Goal: Answer question/provide support

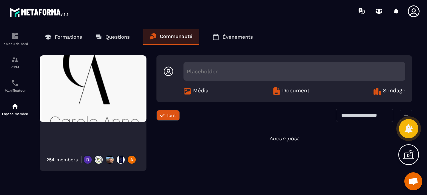
click at [112, 36] on p "Questions" at bounding box center [117, 37] width 24 height 6
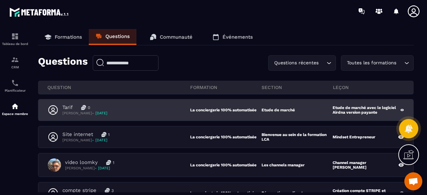
click at [135, 112] on div "Tarif 0 [PERSON_NAME] - [DATE]" at bounding box center [119, 109] width 142 height 11
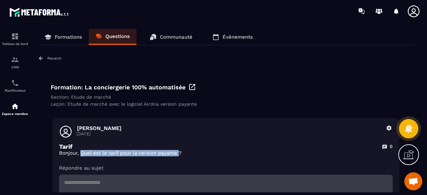
drag, startPoint x: 80, startPoint y: 155, endPoint x: 179, endPoint y: 154, distance: 99.4
click at [179, 154] on p "Bonjour, Quel est le tarif pour la version payante ?" at bounding box center [226, 153] width 334 height 6
copy p "Quel est le tarif pour la version payante"
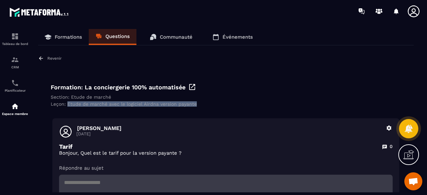
drag, startPoint x: 67, startPoint y: 105, endPoint x: 212, endPoint y: 105, distance: 144.8
click at [212, 105] on div "Leçon: Etude de marché avec le logiciel Airdna version payante" at bounding box center [226, 103] width 350 height 5
copy div "Etude de marché avec le logiciel Airdna version payante"
click at [102, 109] on div "Formation: La conciergerie 100% automatisée Section: Etude de marché Leçon: Etu…" at bounding box center [226, 95] width 360 height 34
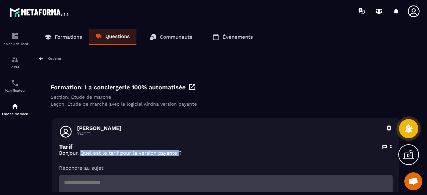
drag, startPoint x: 81, startPoint y: 154, endPoint x: 179, endPoint y: 154, distance: 98.4
click at [179, 154] on p "Bonjour, Quel est le tarif pour la version payante ?" at bounding box center [226, 153] width 334 height 6
copy p "Quel est le tarif pour la version payante"
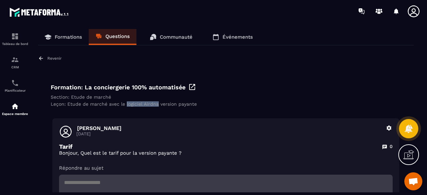
drag, startPoint x: 125, startPoint y: 105, endPoint x: 158, endPoint y: 104, distance: 32.7
click at [158, 104] on div "Leçon: Etude de marché avec le logiciel Airdna version payante" at bounding box center [226, 103] width 350 height 5
copy div "logiciel Airdna"
click at [255, 82] on div "Formation: La conciergerie 100% automatisée Section: Etude de marché Leçon: Etu…" at bounding box center [226, 95] width 360 height 34
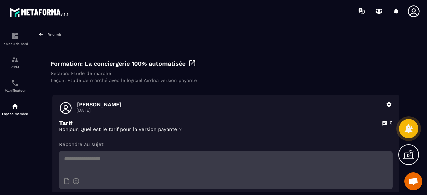
scroll to position [33, 0]
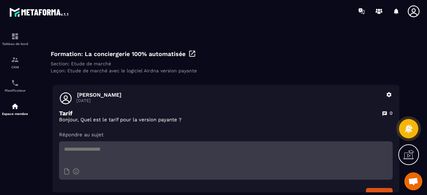
click at [170, 159] on textarea at bounding box center [226, 152] width 334 height 23
paste textarea "**********"
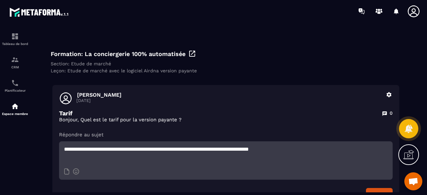
type textarea "**********"
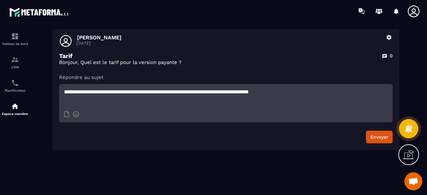
scroll to position [93, 0]
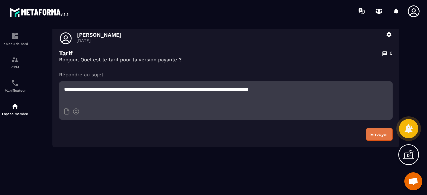
click at [375, 133] on button "Envoyer" at bounding box center [379, 134] width 27 height 13
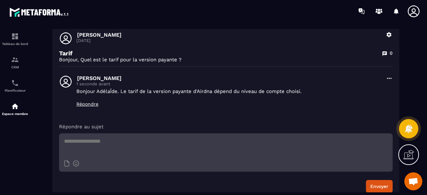
click at [389, 79] on icon at bounding box center [389, 78] width 7 height 7
click at [270, 104] on p "Répondre" at bounding box center [229, 103] width 306 height 5
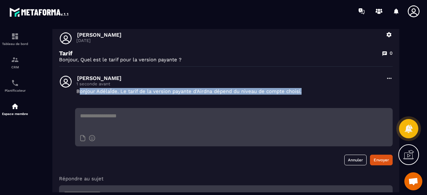
drag, startPoint x: 78, startPoint y: 92, endPoint x: 300, endPoint y: 91, distance: 221.8
click at [305, 90] on p "Bonjour AdélaÏde. Le tarif de la version payante d'Airdna dépend du niveau de c…" at bounding box center [229, 91] width 306 height 7
click at [94, 94] on p "Bonjour AdélaÏde. Le tarif de la version payante d'Airdna dépend du niveau de c…" at bounding box center [229, 91] width 306 height 7
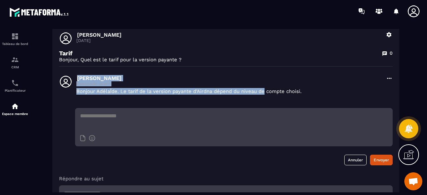
drag, startPoint x: 74, startPoint y: 92, endPoint x: 264, endPoint y: 96, distance: 190.2
click at [265, 96] on div "[PERSON_NAME] 1 seconde avant Bonjour AdélaÏde. Le tarif de la version payante …" at bounding box center [226, 88] width 334 height 26
click at [78, 93] on p "Bonjour AdélaÏde. Le tarif de la version payante d'Airdna dépend du niveau de c…" at bounding box center [229, 91] width 306 height 7
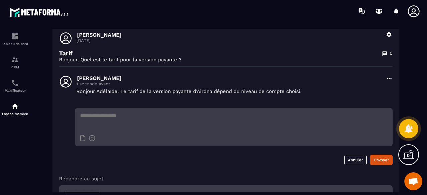
click at [75, 91] on div "[PERSON_NAME] 1 seconde avant Bonjour AdélaÏde. Le tarif de la version payante …" at bounding box center [226, 88] width 334 height 26
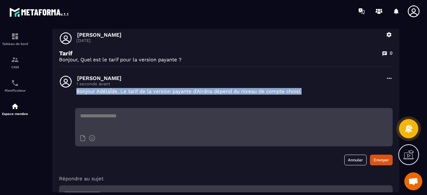
click at [314, 93] on p "Bonjour AdélaÏde. Le tarif de la version payante d'Airdna dépend du niveau de c…" at bounding box center [229, 91] width 306 height 7
click at [321, 92] on p "Bonjour AdélaÏde. Le tarif de la version payante d'Airdna dépend du niveau de c…" at bounding box center [229, 91] width 306 height 7
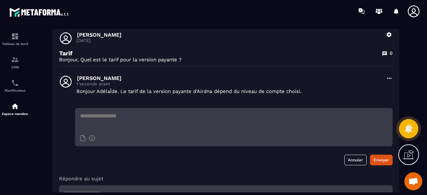
click at [387, 77] on icon at bounding box center [389, 78] width 7 height 7
click at [383, 94] on button "Modifier" at bounding box center [369, 93] width 45 height 12
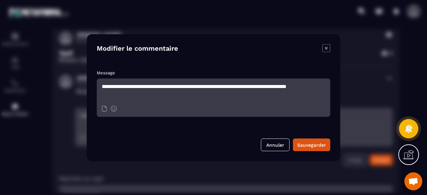
drag, startPoint x: 123, startPoint y: 87, endPoint x: 146, endPoint y: 86, distance: 22.4
click at [146, 86] on textarea "**********" at bounding box center [214, 89] width 234 height 23
paste textarea "Modal window"
type textarea "**********"
click at [312, 142] on div "Sauvegarder" at bounding box center [311, 144] width 29 height 7
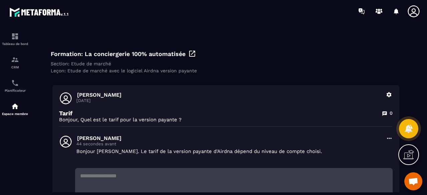
scroll to position [0, 0]
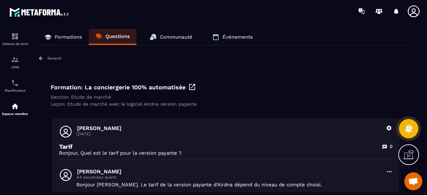
click at [74, 36] on p "Formations" at bounding box center [68, 37] width 27 height 6
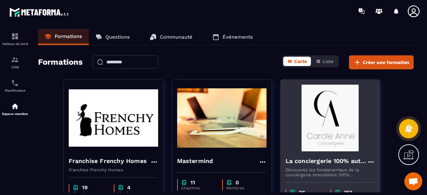
click at [319, 123] on img at bounding box center [330, 118] width 89 height 67
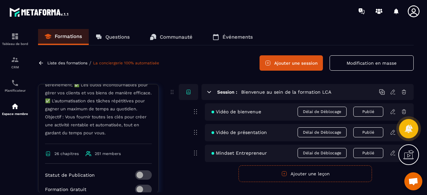
scroll to position [275, 0]
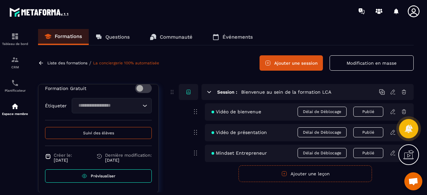
click at [120, 133] on button "Suivi des élèves" at bounding box center [98, 133] width 107 height 12
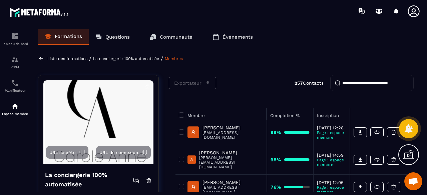
click at [358, 79] on input "search" at bounding box center [371, 83] width 83 height 16
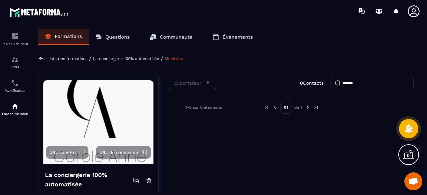
click at [371, 82] on input "******" at bounding box center [371, 83] width 83 height 16
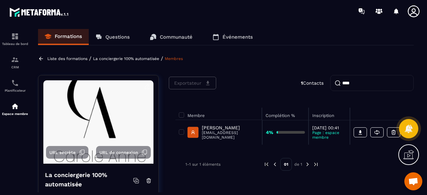
type input "****"
click at [111, 38] on p "Questions" at bounding box center [117, 37] width 24 height 6
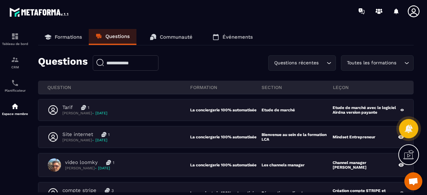
click at [115, 44] on link "Questions" at bounding box center [113, 37] width 48 height 16
click at [167, 33] on link "Communauté" at bounding box center [171, 37] width 56 height 16
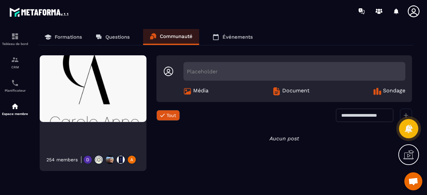
click at [125, 37] on p "Questions" at bounding box center [117, 37] width 24 height 6
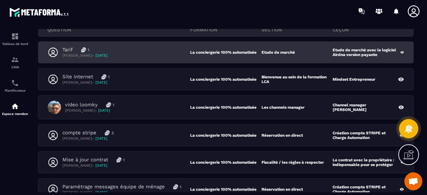
scroll to position [67, 0]
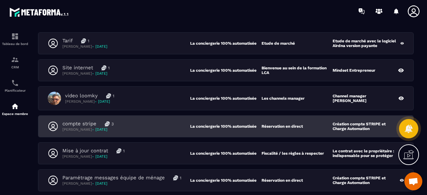
click at [168, 123] on div "compte stripe 3 [PERSON_NAME] - [DATE]" at bounding box center [119, 126] width 142 height 11
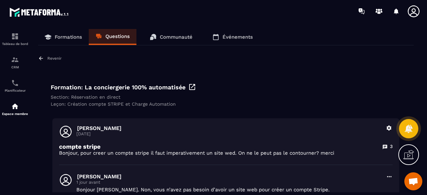
click at [131, 36] on link "Questions" at bounding box center [113, 37] width 48 height 16
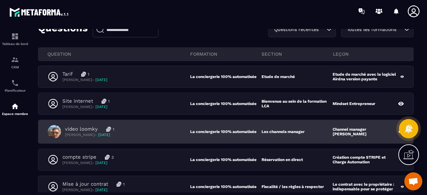
scroll to position [9, 0]
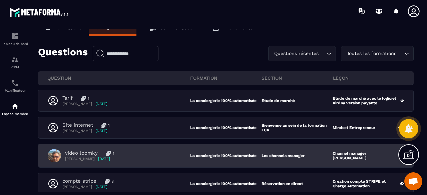
click at [115, 154] on div "video loomky 1 [PERSON_NAME] - [DATE] La conciergerie 100% automatisée Les chan…" at bounding box center [225, 155] width 375 height 23
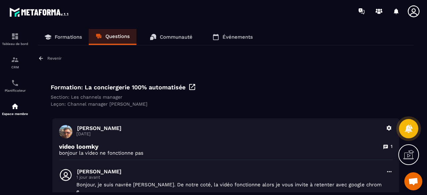
click at [115, 45] on link "Questions" at bounding box center [113, 37] width 48 height 16
